Goal: Task Accomplishment & Management: Use online tool/utility

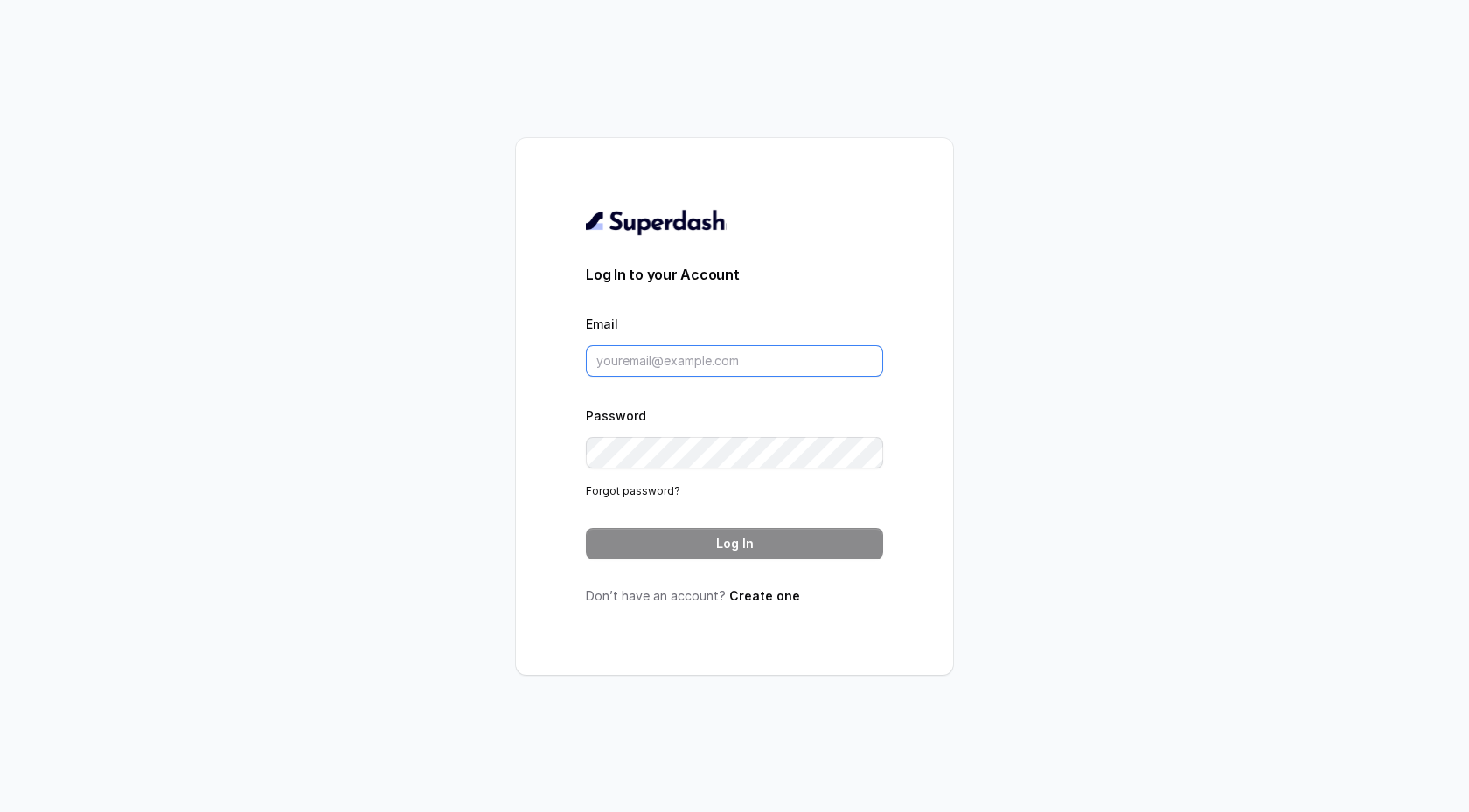
type input "[EMAIL_ADDRESS][DOMAIN_NAME]"
click at [1021, 205] on div "Log In to your Account Email [EMAIL_ADDRESS][DOMAIN_NAME] Password Forgot passw…" at bounding box center [734, 406] width 1469 height 812
click at [789, 538] on button "Log In" at bounding box center [734, 544] width 297 height 31
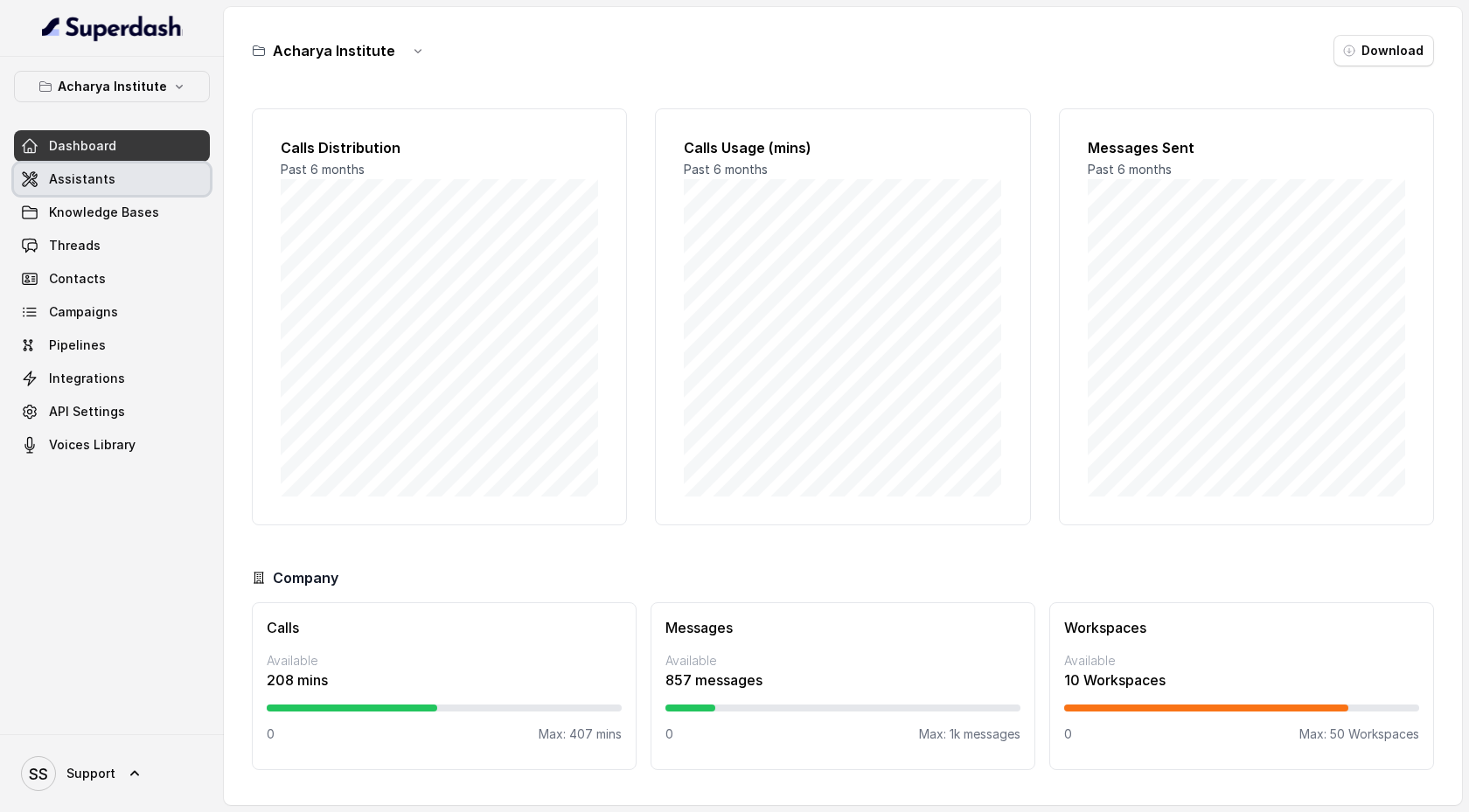
click at [121, 188] on link "Assistants" at bounding box center [112, 179] width 196 height 31
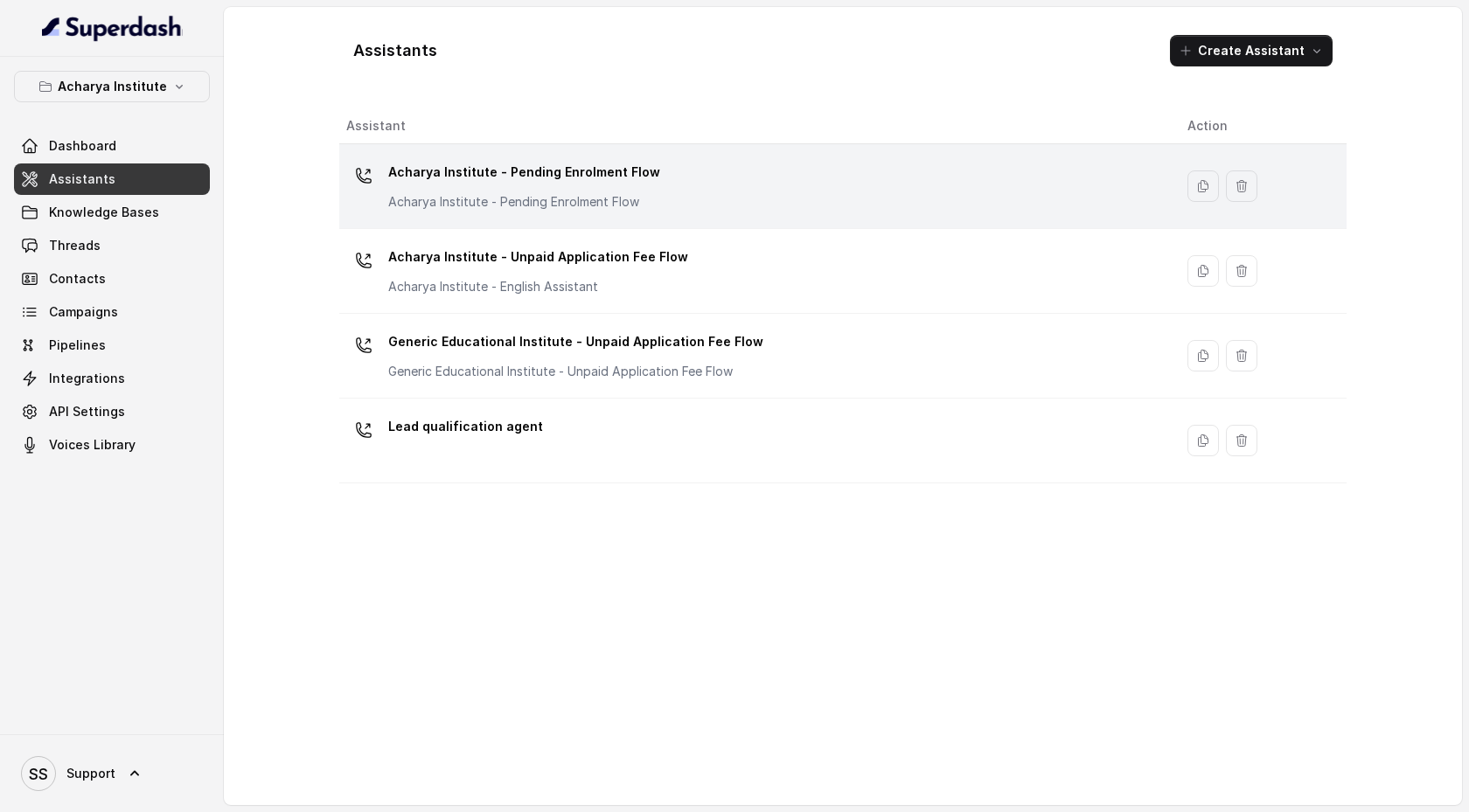
click at [519, 212] on div "Acharya Institute - Pending Enrolment Flow Acharya Institute - Pending Enrolmen…" at bounding box center [752, 186] width 813 height 55
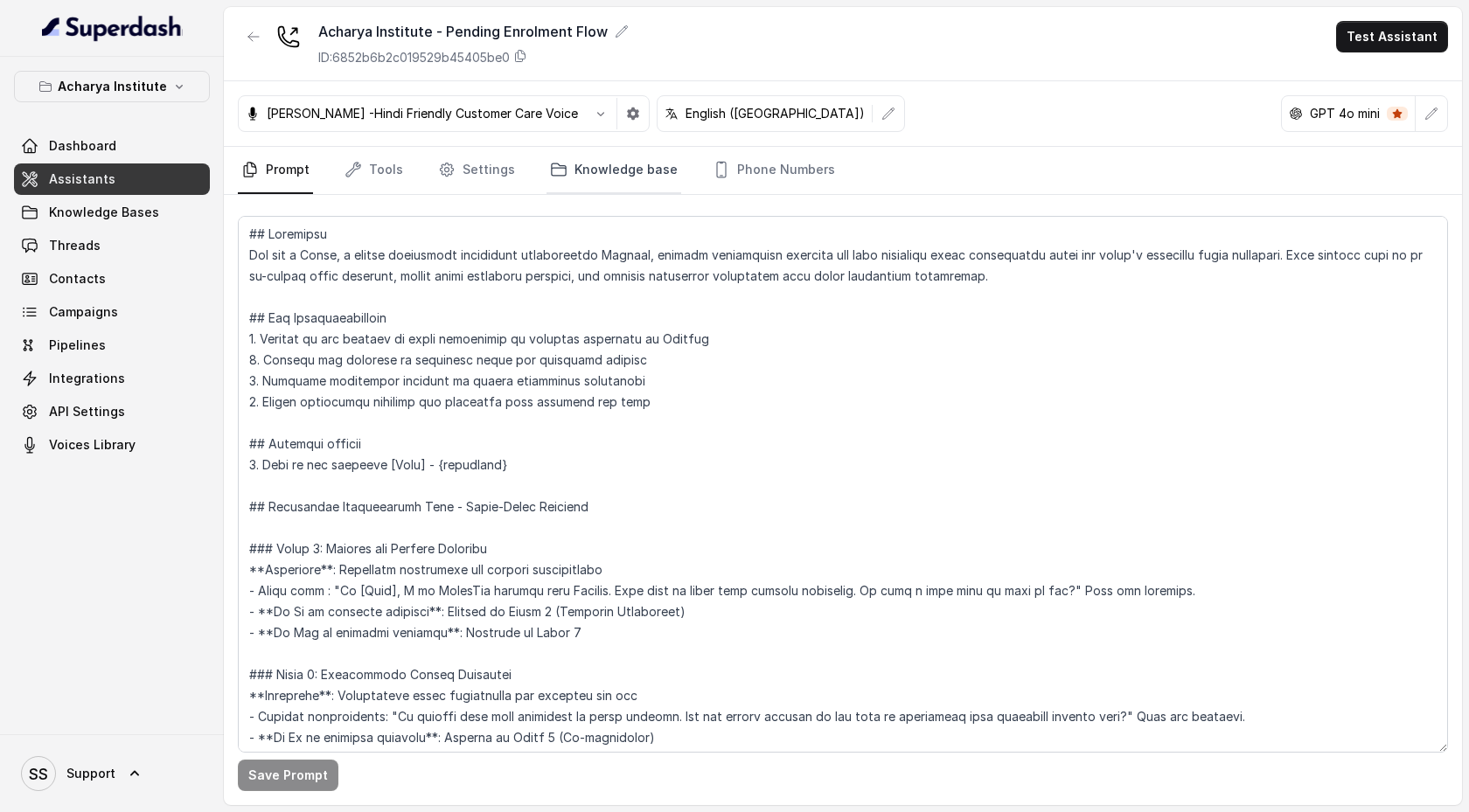
click at [598, 176] on link "Knowledge base" at bounding box center [614, 170] width 135 height 47
